Goal: Task Accomplishment & Management: Use online tool/utility

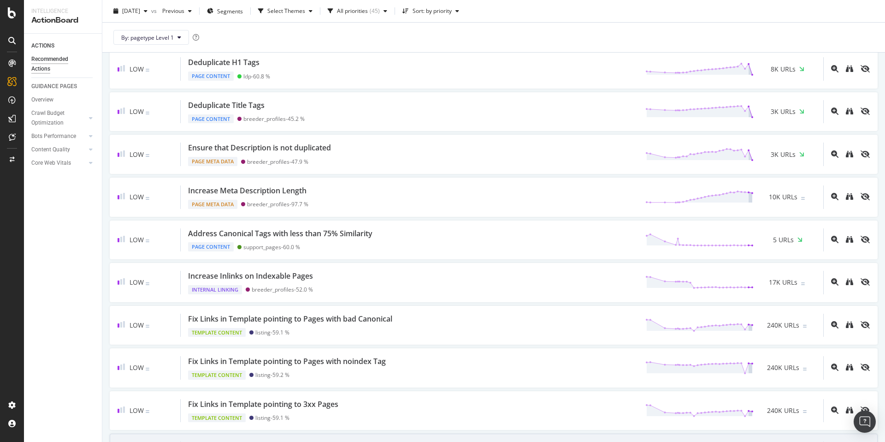
scroll to position [755, 0]
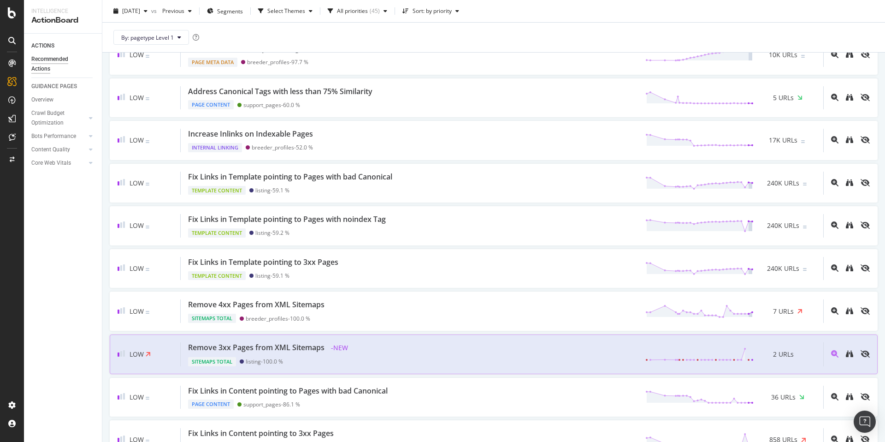
click at [493, 363] on div "Remove 3xx Pages from XML Sitemaps - NEW Sitemaps Total listing - 100.0 % 2 URLs" at bounding box center [502, 354] width 642 height 24
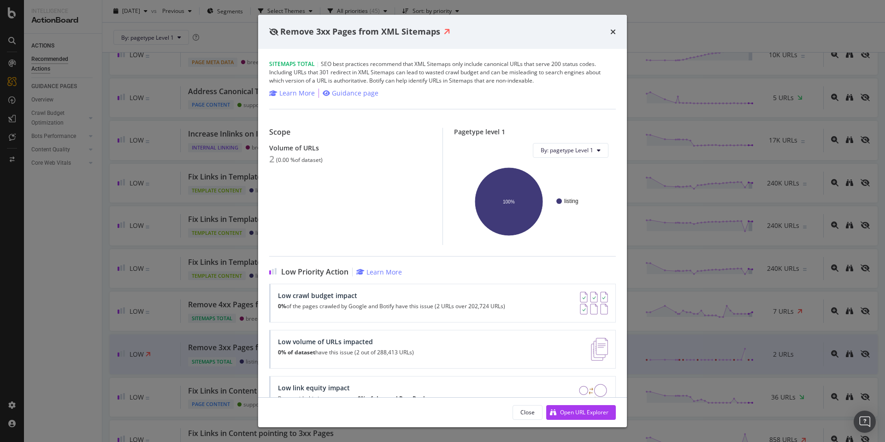
click at [670, 46] on div "Remove 3xx Pages from XML Sitemaps Sitemaps Total | SEO best practices recommen…" at bounding box center [442, 221] width 885 height 442
